Goal: Task Accomplishment & Management: Manage account settings

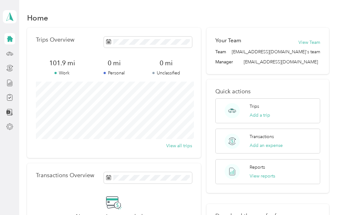
click at [37, 17] on h1 "Home" at bounding box center [37, 17] width 21 height 7
click at [114, 44] on span at bounding box center [148, 41] width 88 height 11
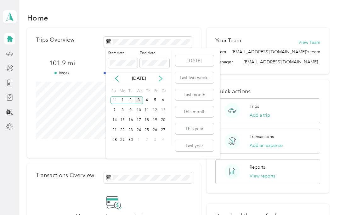
click at [196, 62] on button "[DATE]" at bounding box center [194, 60] width 38 height 11
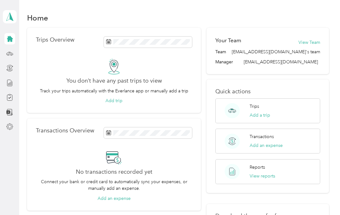
click at [115, 101] on button "Add trip" at bounding box center [113, 100] width 17 height 7
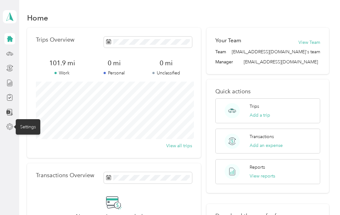
click at [12, 126] on icon at bounding box center [9, 126] width 7 height 7
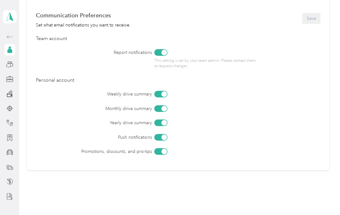
scroll to position [266, 0]
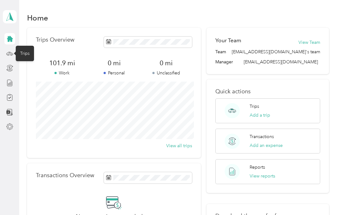
click at [27, 53] on div "Trips" at bounding box center [25, 53] width 18 height 15
click at [27, 54] on div "Trips" at bounding box center [25, 53] width 18 height 15
click at [14, 34] on div at bounding box center [9, 38] width 11 height 11
click at [12, 17] on icon at bounding box center [9, 16] width 9 height 9
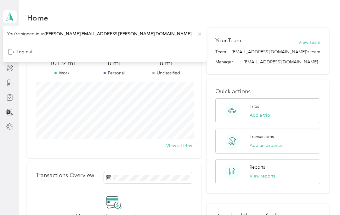
click at [115, 18] on div "Home" at bounding box center [178, 17] width 302 height 13
